Goal: Information Seeking & Learning: Learn about a topic

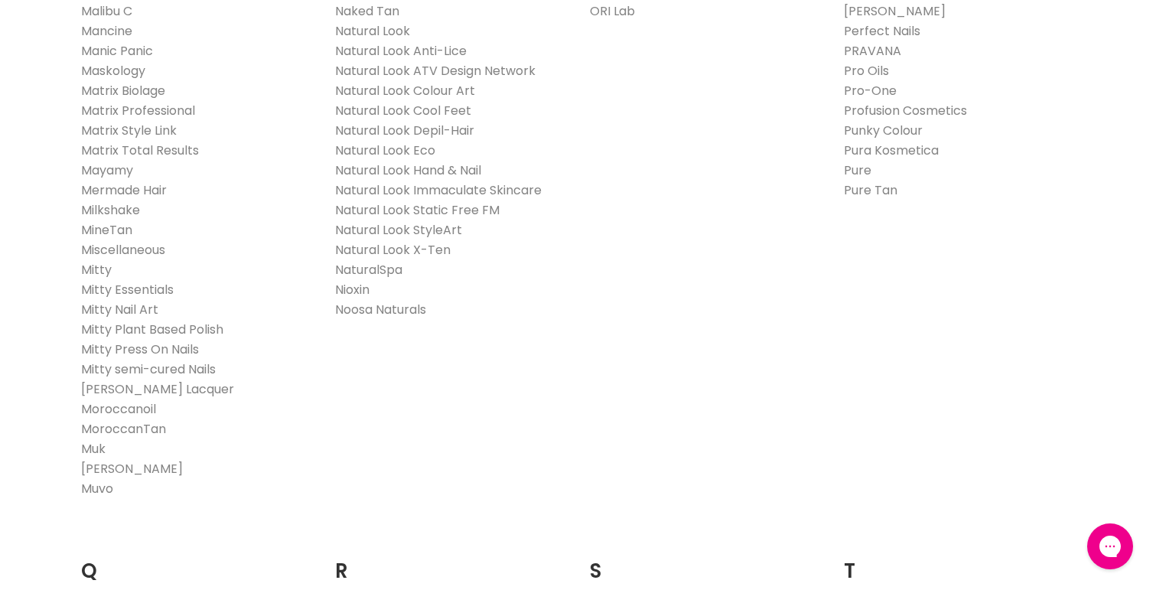
scroll to position [1833, 0]
click at [118, 189] on link "Mermade Hair" at bounding box center [124, 187] width 86 height 18
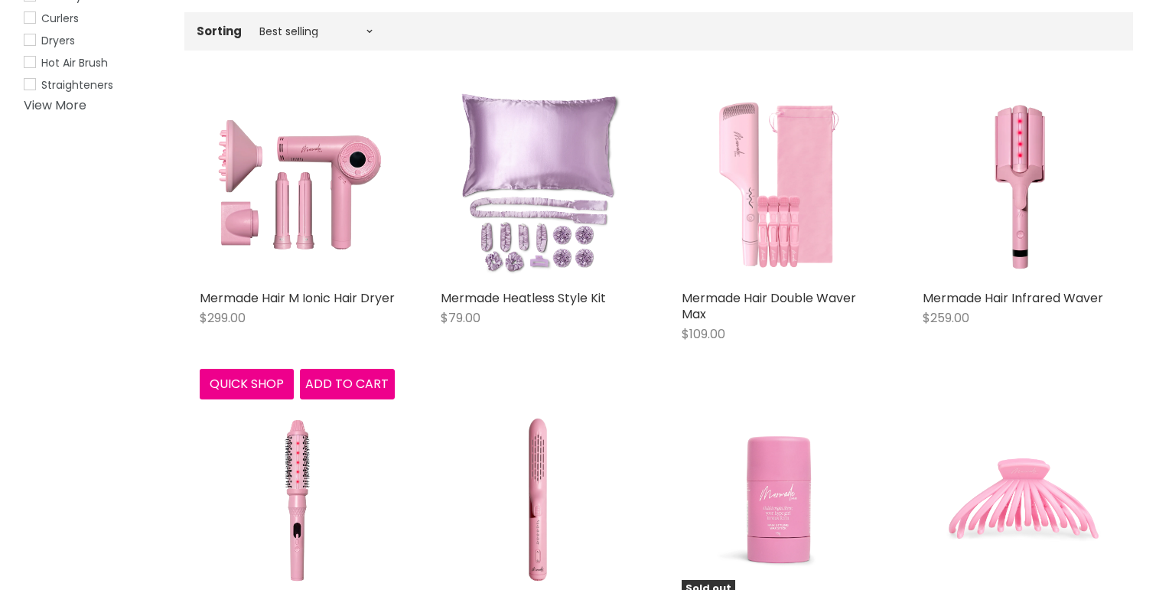
scroll to position [314, 0]
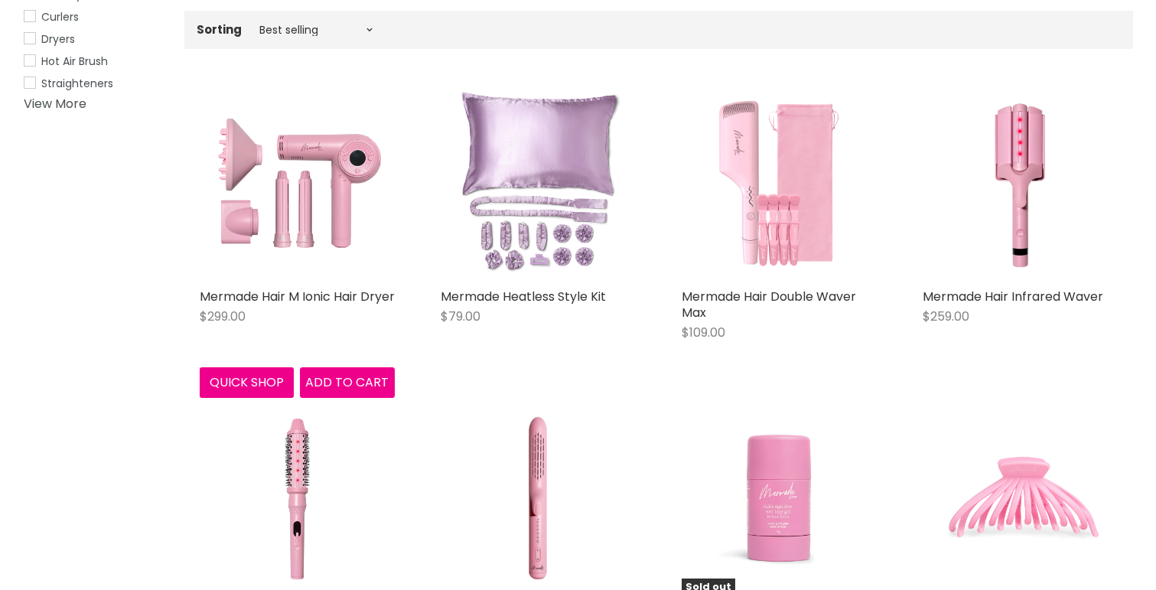
click at [304, 193] on img "Main content" at bounding box center [297, 183] width 195 height 195
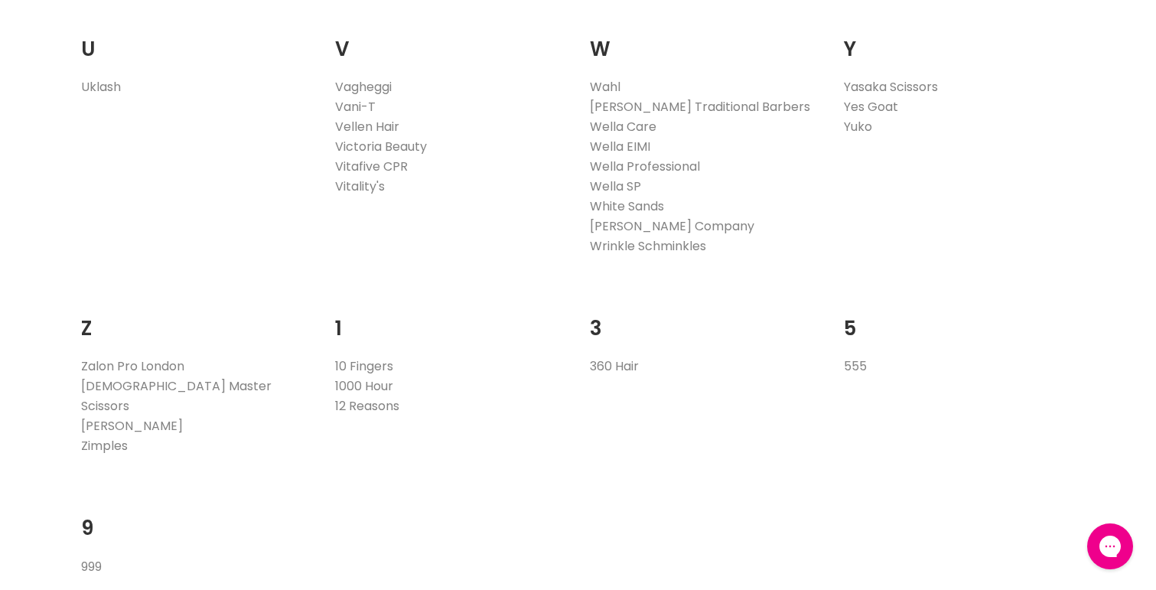
scroll to position [3069, 0]
click at [637, 166] on link "Wella Professional" at bounding box center [645, 166] width 110 height 18
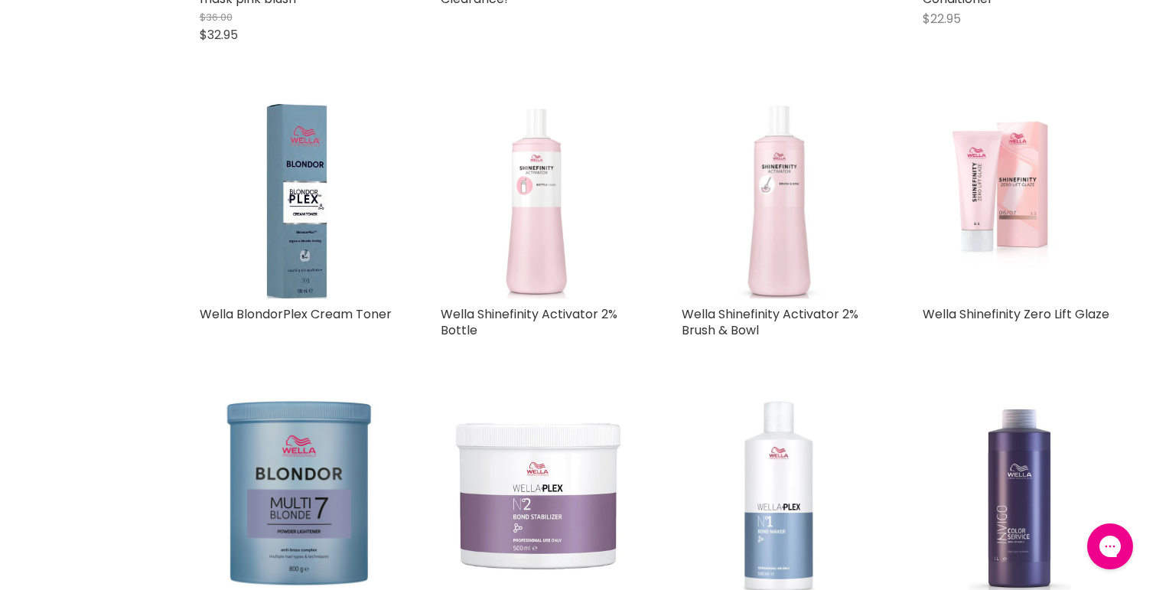
scroll to position [1077, 0]
